Goal: Browse casually

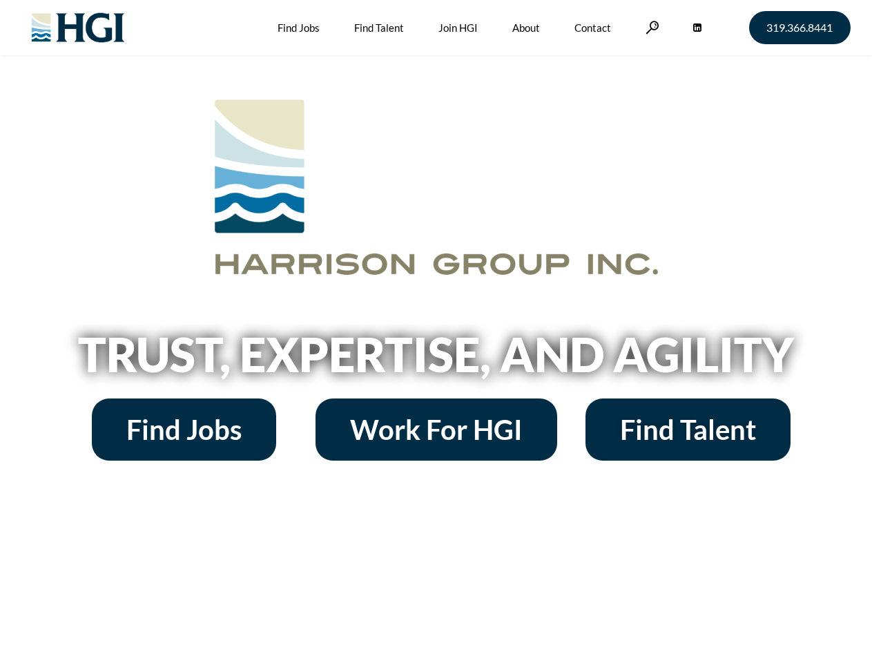
click at [436, 331] on h2 "Trust, Expertise, and Agility" at bounding box center [436, 354] width 787 height 47
click at [650, 27] on link at bounding box center [652, 27] width 14 height 13
click at [436, 359] on h2 "Trust, Expertise, and Agility" at bounding box center [436, 354] width 787 height 47
click at [436, 331] on h2 "Trust, Expertise, and Agility" at bounding box center [436, 354] width 787 height 47
click at [650, 27] on link at bounding box center [652, 27] width 14 height 13
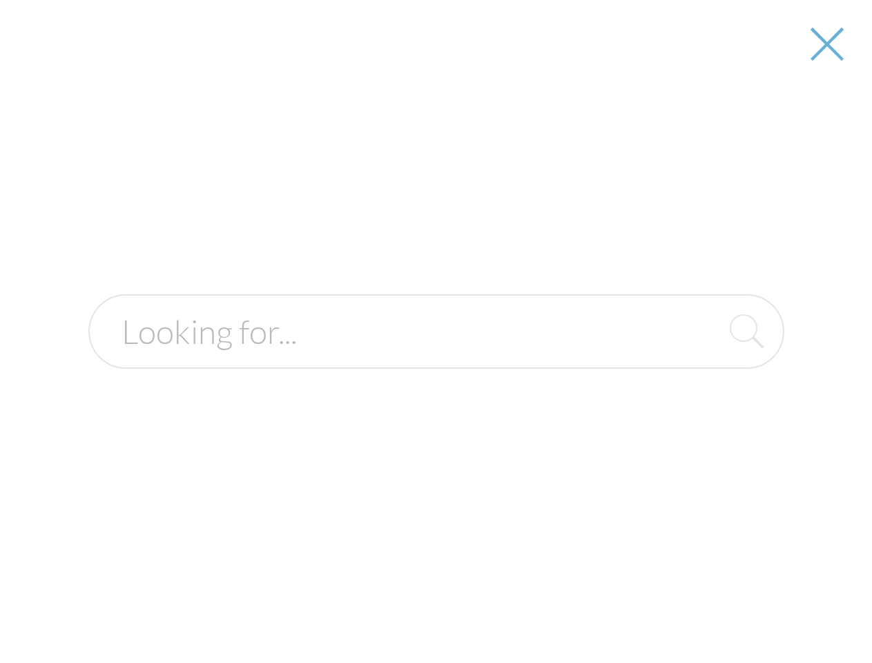
click at [436, 359] on h2 "Trust, Expertise, and Agility" at bounding box center [436, 354] width 787 height 47
